Goal: Find contact information: Find contact information

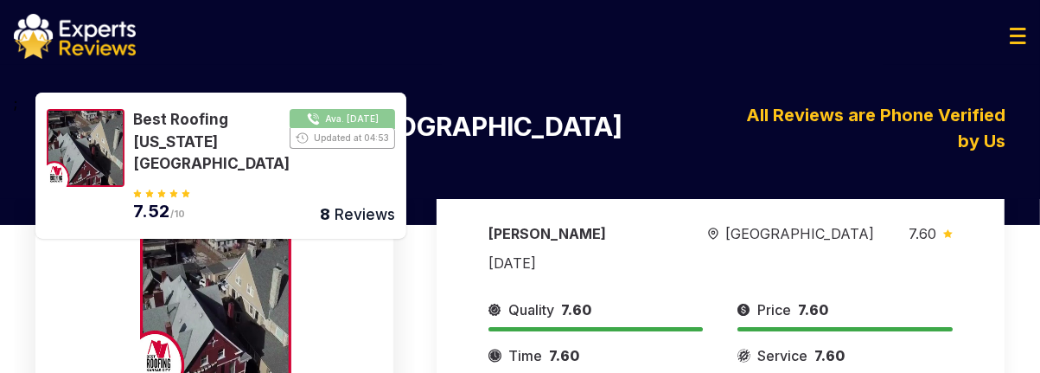
scroll to position [157, 0]
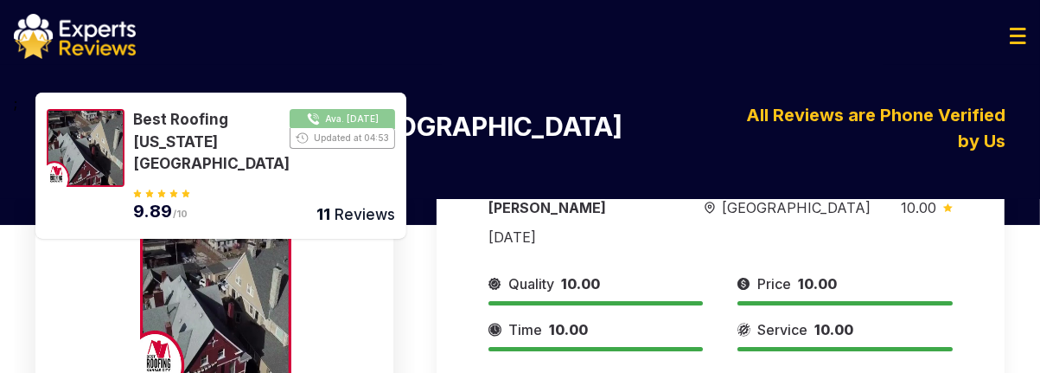
click at [938, 319] on div "Service 10.00" at bounding box center [845, 329] width 215 height 21
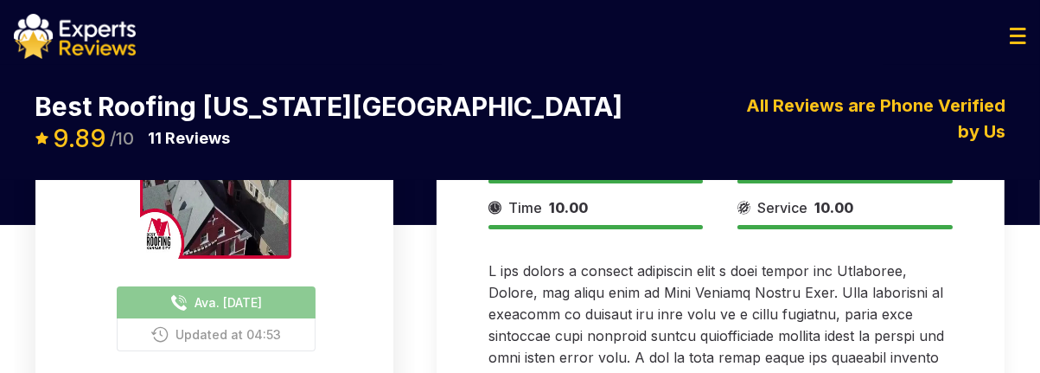
scroll to position [86, 0]
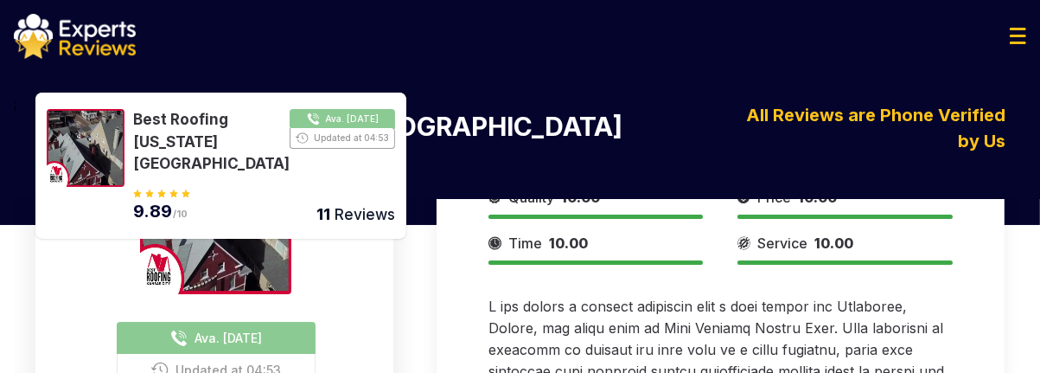
click at [215, 361] on span "Updated at 04:53" at bounding box center [229, 370] width 106 height 18
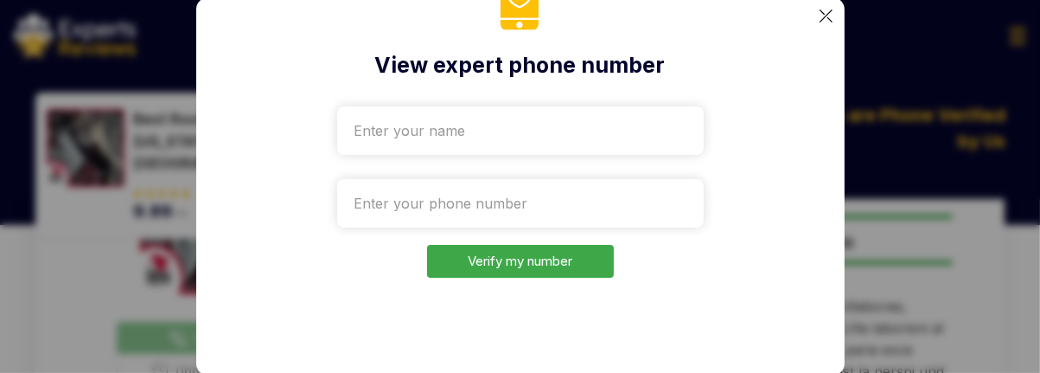
click at [829, 20] on img at bounding box center [826, 16] width 13 height 13
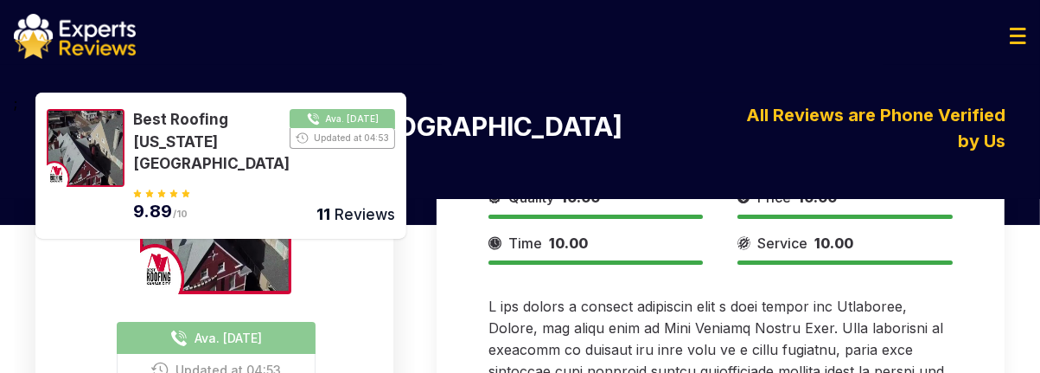
click at [345, 143] on button "Show Number" at bounding box center [264, 142] width 262 height 67
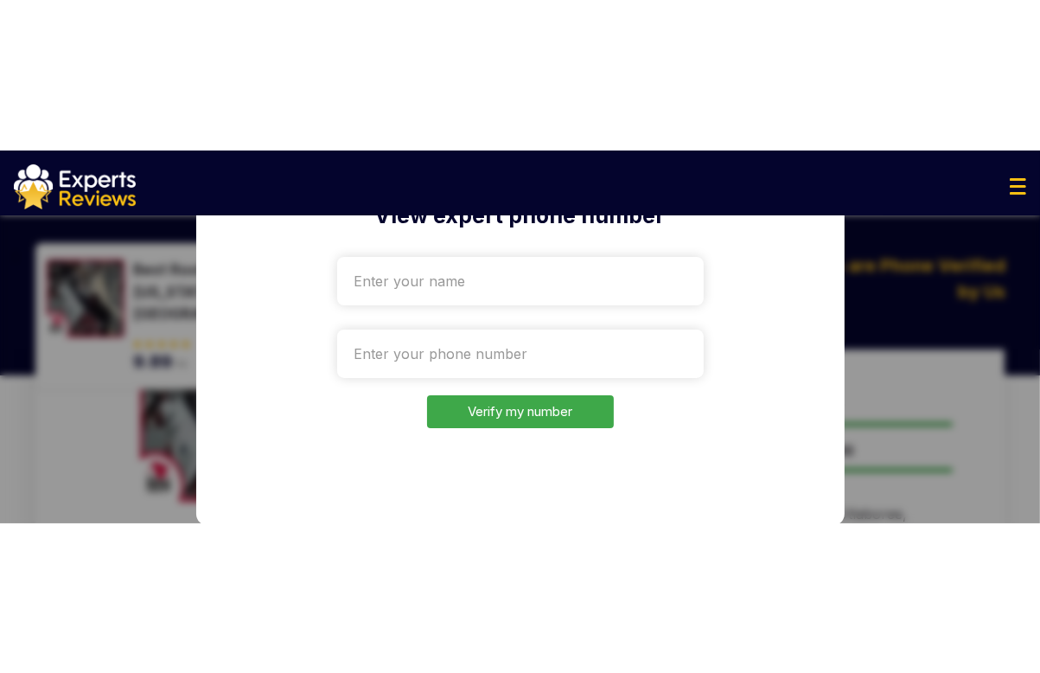
scroll to position [0, 0]
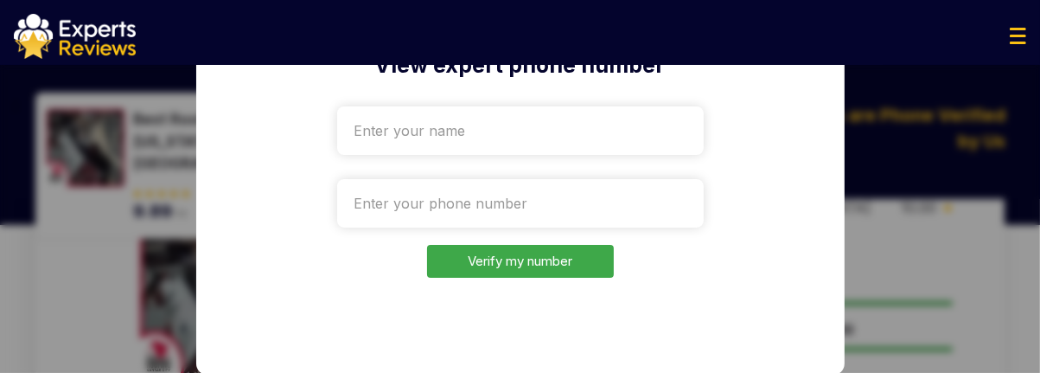
click at [889, 109] on div "View expert phone number Verify my number" at bounding box center [520, 186] width 1040 height 373
click at [434, 131] on input "text" at bounding box center [520, 130] width 367 height 48
click at [472, 139] on input "еуые" at bounding box center [520, 130] width 367 height 48
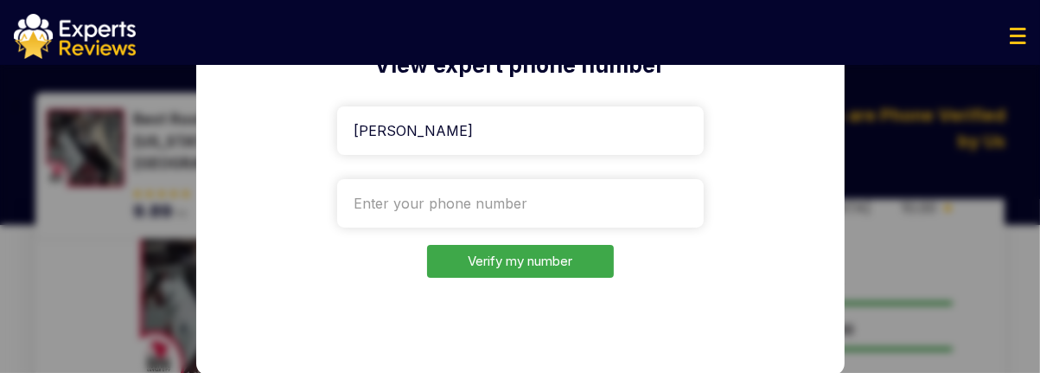
drag, startPoint x: 428, startPoint y: 125, endPoint x: 232, endPoint y: 122, distance: 196.4
click at [232, 122] on div "View expert phone number [PERSON_NAME] my number" at bounding box center [520, 186] width 649 height 378
drag, startPoint x: 412, startPoint y: 141, endPoint x: 181, endPoint y: 137, distance: 231.0
click at [181, 137] on div "View expert phone number [PERSON_NAME] my number" at bounding box center [520, 186] width 1040 height 373
type input "test"
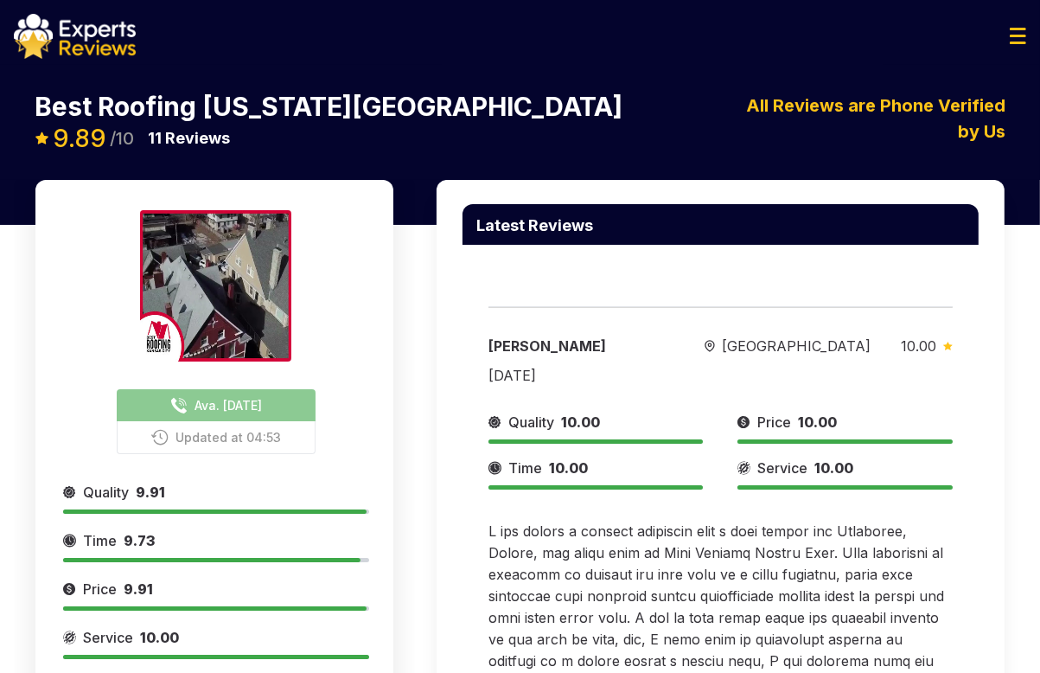
click at [225, 372] on span "Updated at 04:53" at bounding box center [229, 437] width 106 height 18
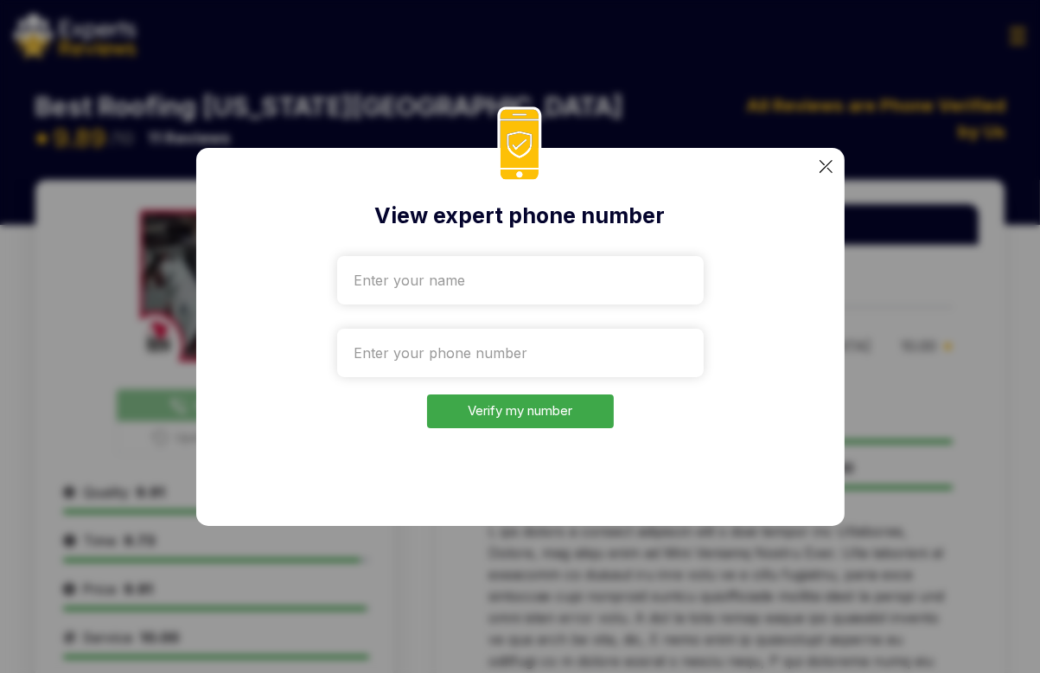
click at [426, 286] on input "text" at bounding box center [520, 280] width 367 height 48
type input "test"
click at [423, 354] on input "tel" at bounding box center [520, 353] width 367 height 48
click at [426, 354] on input "tel" at bounding box center [520, 353] width 367 height 48
click at [834, 309] on div "View expert phone number test Verify my number" at bounding box center [520, 337] width 649 height 378
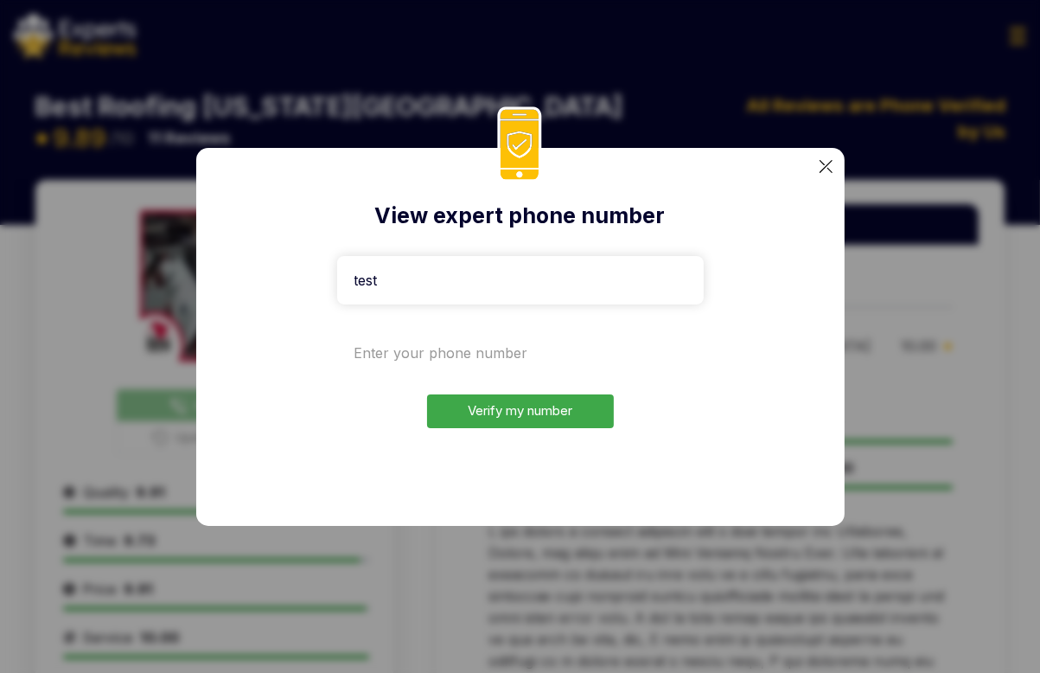
click at [363, 364] on input "tel" at bounding box center [520, 353] width 367 height 48
paste input "[PHONE_NUMBER]"
type input "[PHONE_NUMBER]"
click at [522, 372] on div "View expert phone number test [PHONE_NUMBER] Verify my number" at bounding box center [520, 337] width 649 height 378
click at [523, 372] on button "Verify my number" at bounding box center [520, 411] width 187 height 34
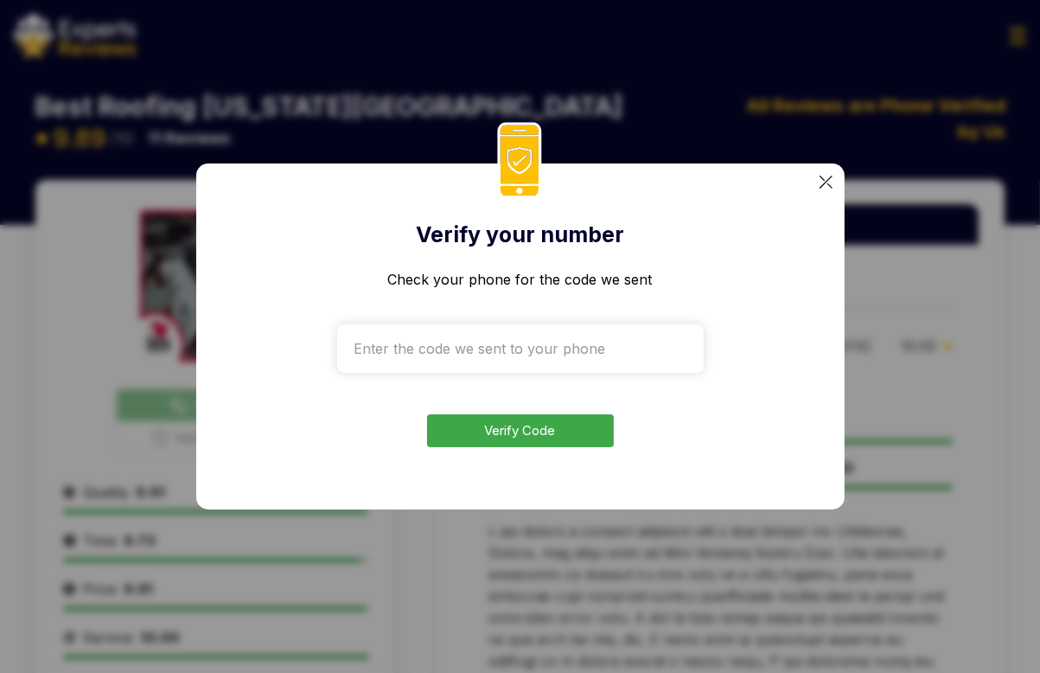
click at [483, 326] on input "text" at bounding box center [520, 348] width 367 height 48
paste input "5968"
type input "5968"
click at [513, 372] on div "Verify your number Check your phone for the code we sent 5968 Verify Code" at bounding box center [520, 336] width 649 height 346
click at [512, 372] on button "Verify Code" at bounding box center [520, 431] width 187 height 34
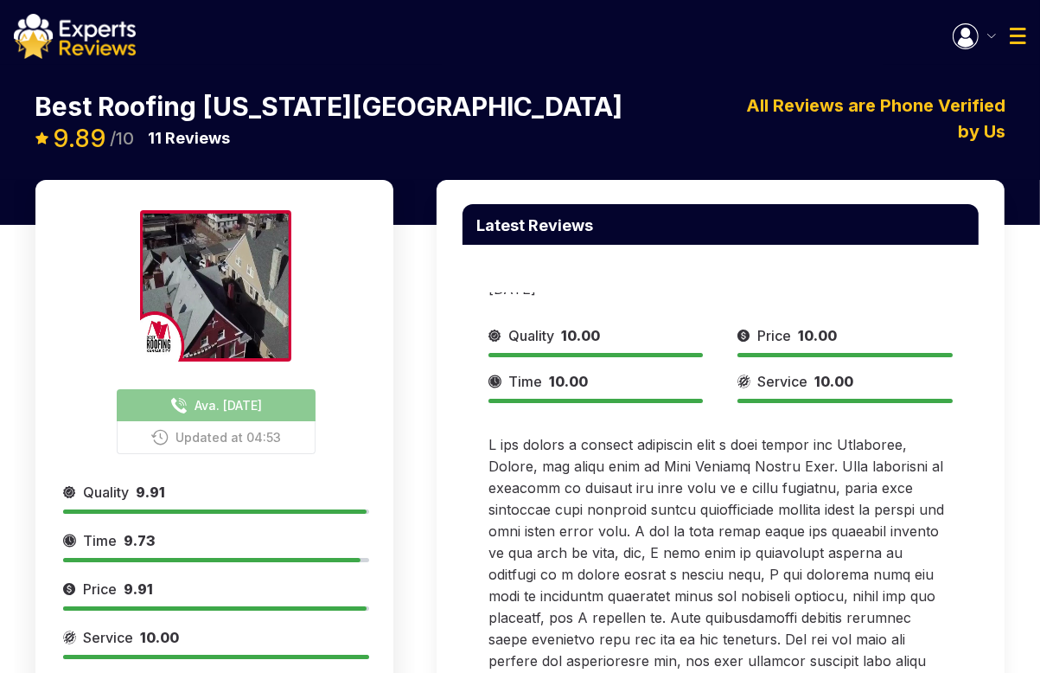
click at [212, 372] on span "Ava. [DATE]" at bounding box center [228, 405] width 67 height 18
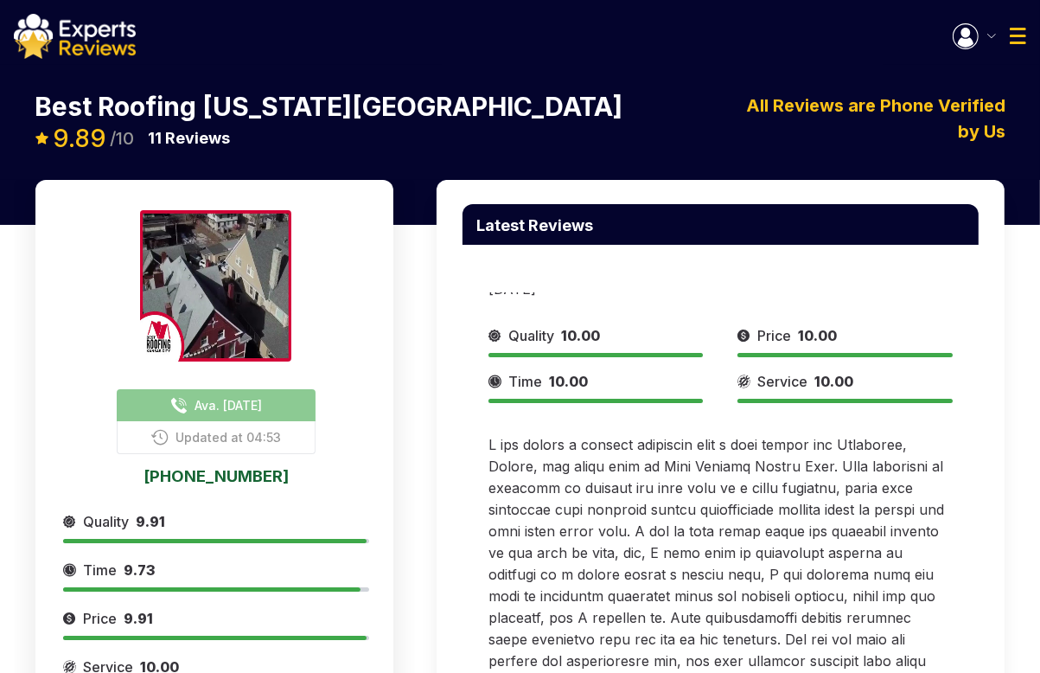
click at [202, 372] on link "[PHONE_NUMBER]" at bounding box center [216, 476] width 306 height 16
